Goal: Check status: Check status

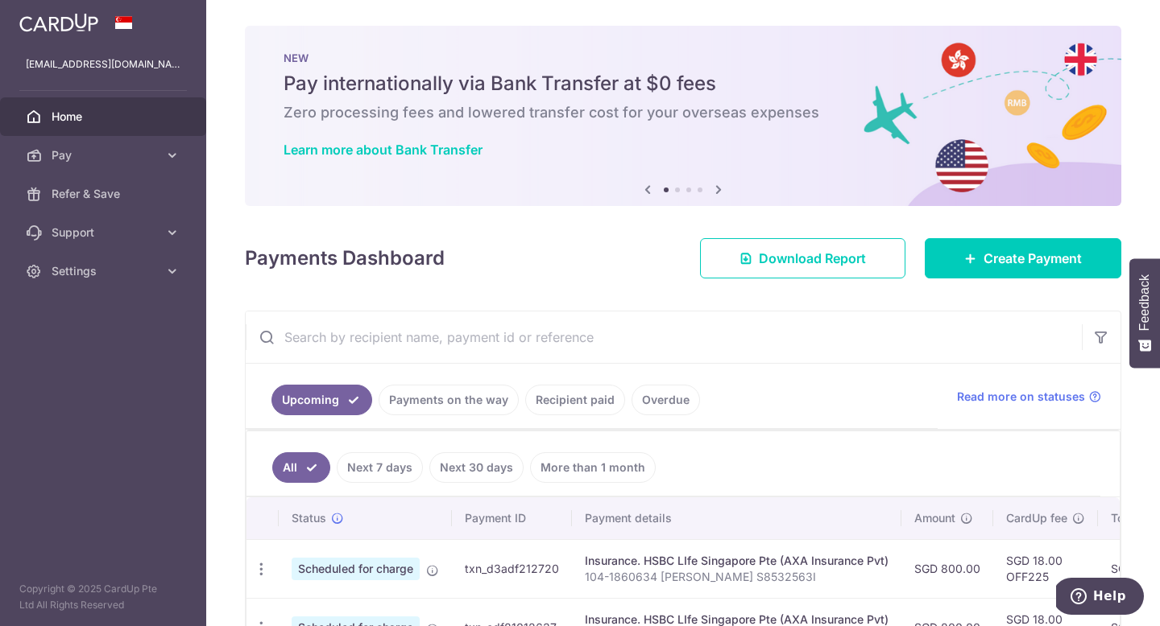
scroll to position [177, 0]
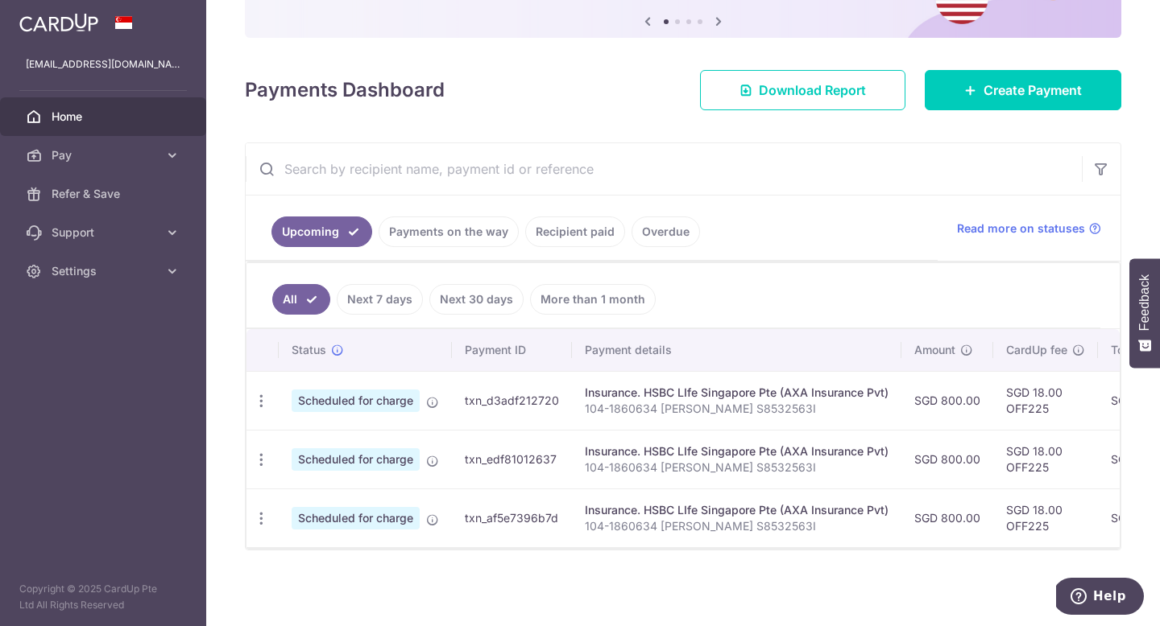
click at [465, 220] on link "Payments on the way" at bounding box center [448, 232] width 140 height 31
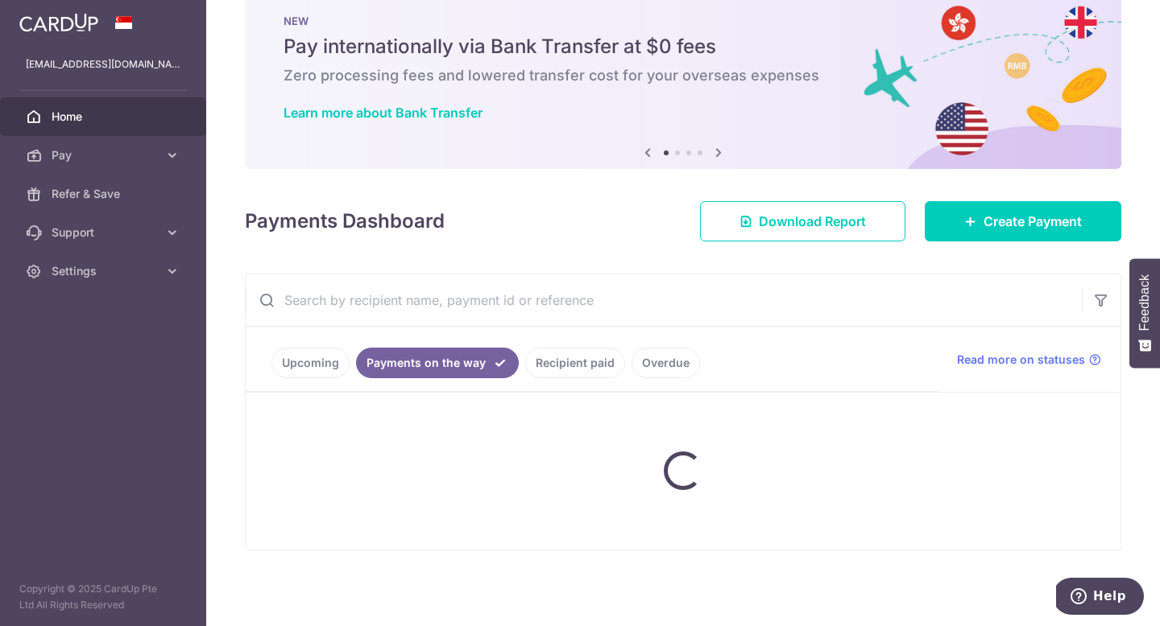
scroll to position [101, 0]
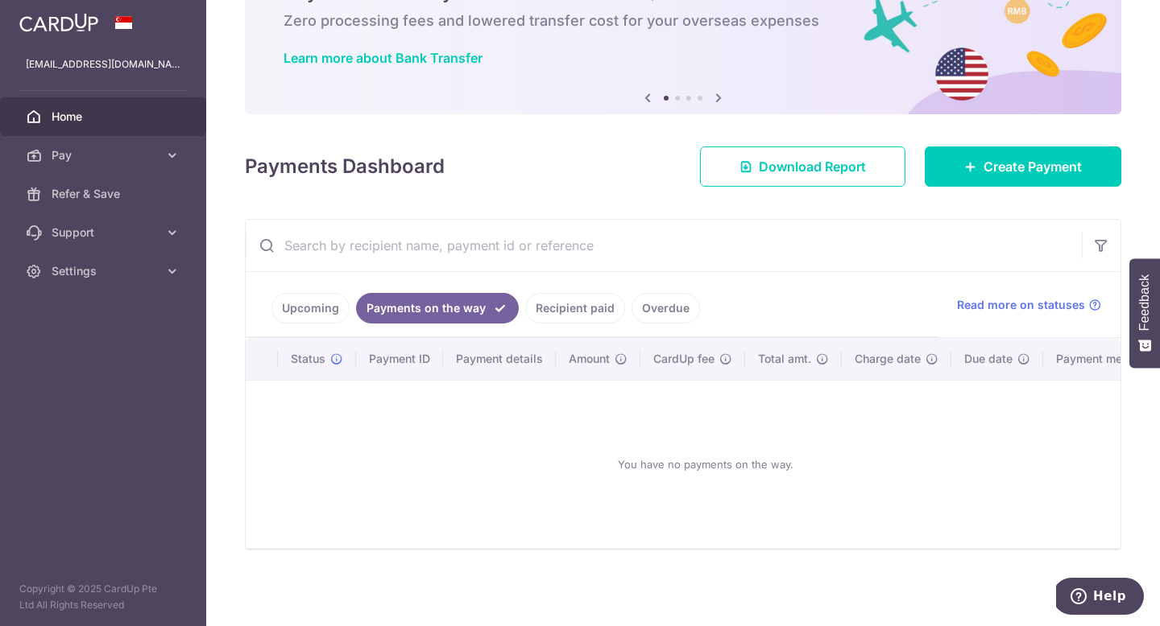
click at [576, 312] on link "Recipient paid" at bounding box center [575, 308] width 100 height 31
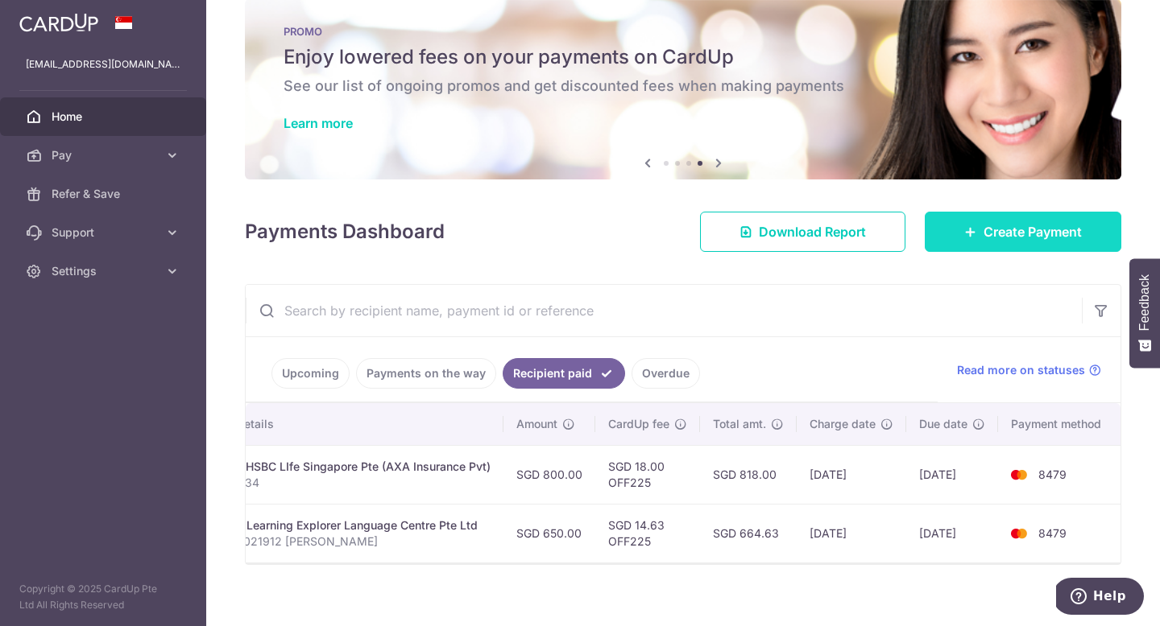
scroll to position [0, 0]
